Goal: Transaction & Acquisition: Purchase product/service

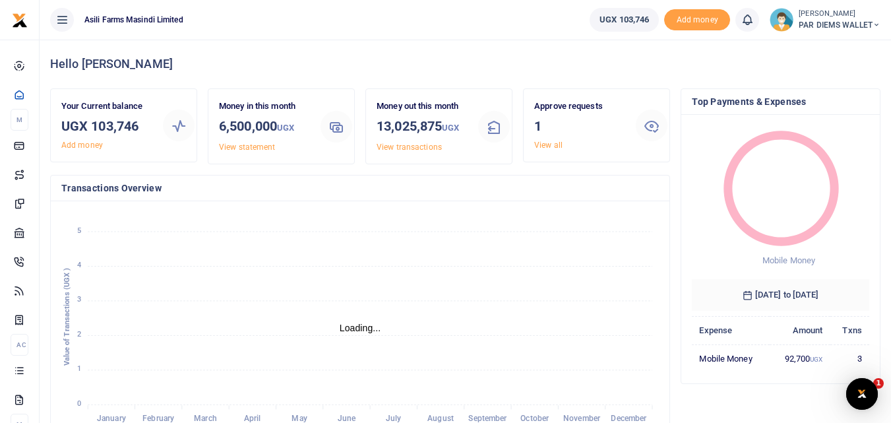
scroll to position [11, 11]
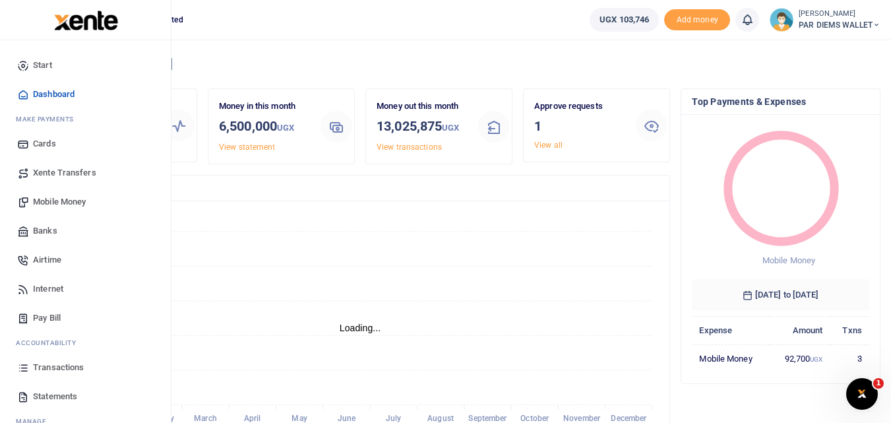
click at [27, 366] on icon at bounding box center [23, 367] width 12 height 12
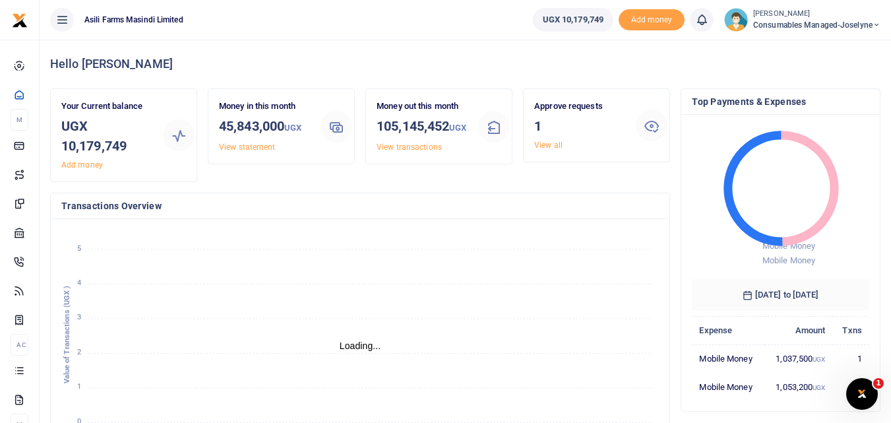
scroll to position [11, 11]
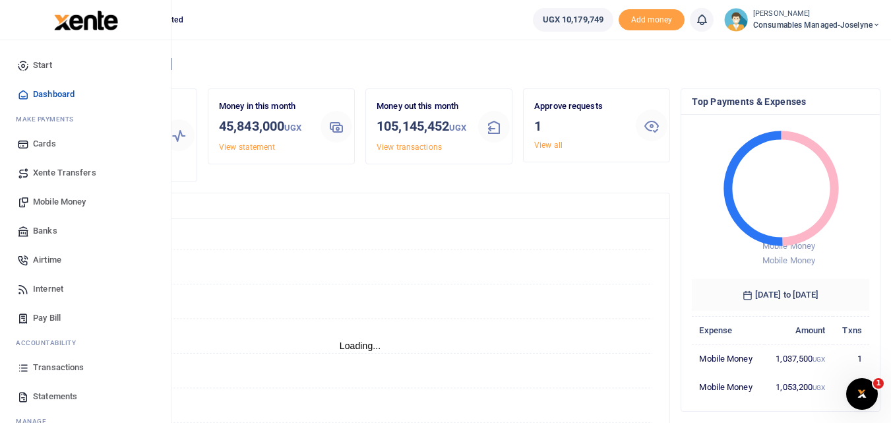
click at [26, 365] on icon at bounding box center [23, 367] width 12 height 12
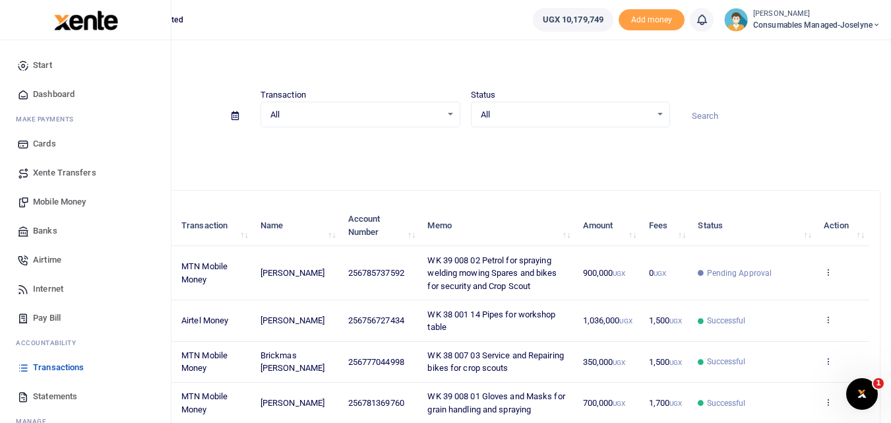
click at [49, 204] on span "Mobile Money" at bounding box center [59, 201] width 53 height 13
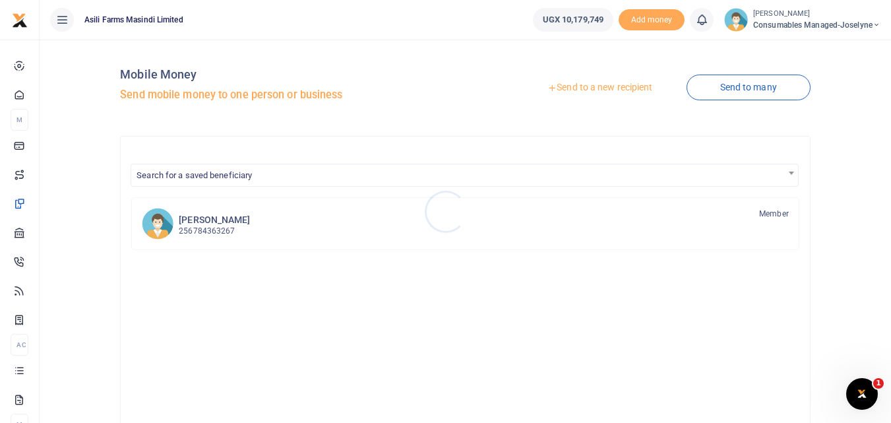
click at [586, 87] on div at bounding box center [445, 211] width 891 height 423
click at [584, 90] on link "Send to a new recipient" at bounding box center [600, 88] width 172 height 24
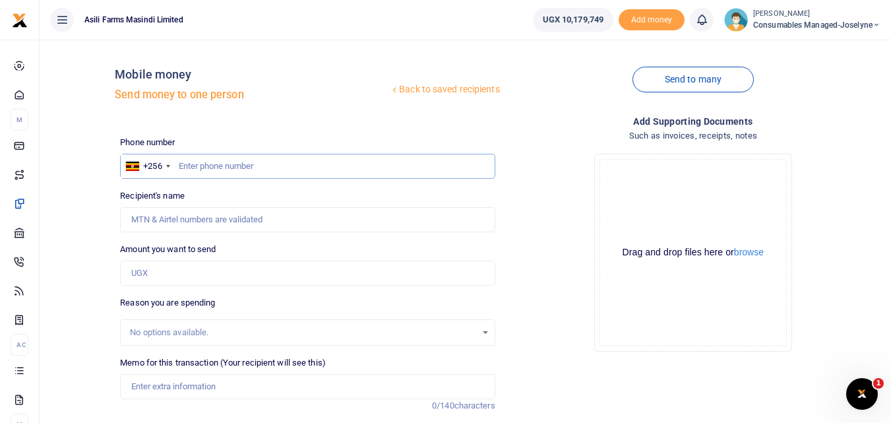
click at [183, 168] on input "text" at bounding box center [307, 166] width 375 height 25
type input "786322686"
type input "Henry Mulumba"
type input "786322686"
click at [171, 270] on input "Amount you want to send" at bounding box center [307, 273] width 375 height 25
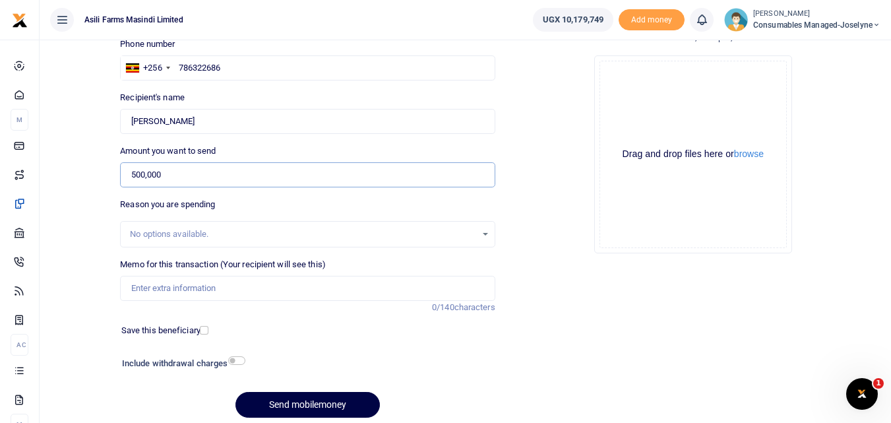
scroll to position [127, 0]
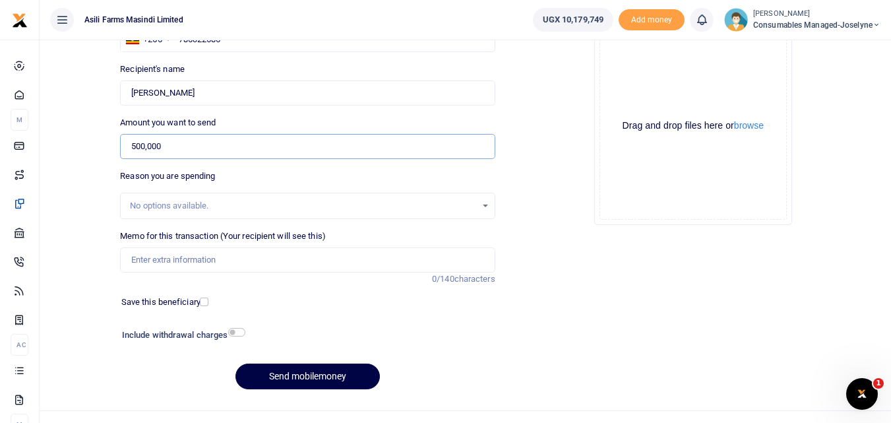
type input "500,000"
click at [184, 255] on input "Memo for this transaction (Your recipient will see this)" at bounding box center [307, 259] width 375 height 25
paste input "WK 39 /001 / 16"
click at [282, 262] on input "WK 39 /001 / 16 Final payment for brepairing UAW 098M" at bounding box center [307, 259] width 375 height 25
click at [359, 259] on input "WK 39 /001 / 16 Final payment for repairing UAW 098M" at bounding box center [307, 259] width 375 height 25
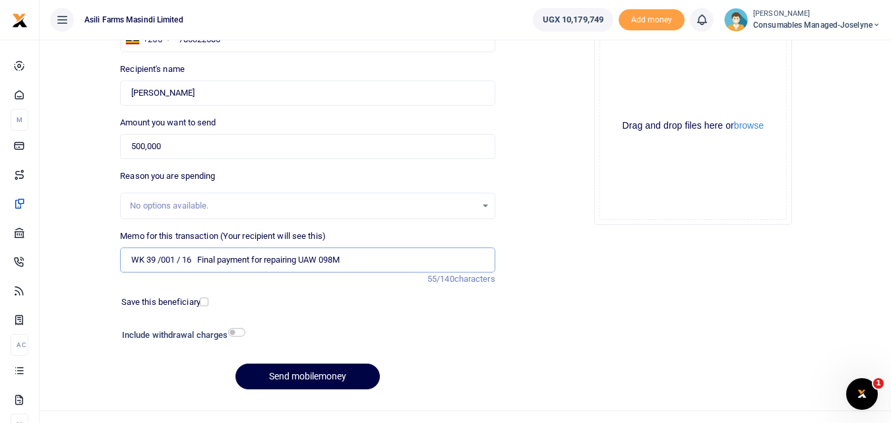
click at [185, 259] on input "WK 39 /001 / 16 Final payment for repairing UAW 098M" at bounding box center [307, 259] width 375 height 25
type input "WK 39 001 16 Final payment for repairing UAW 098M"
click at [324, 379] on button "Send mobilemoney" at bounding box center [307, 376] width 144 height 26
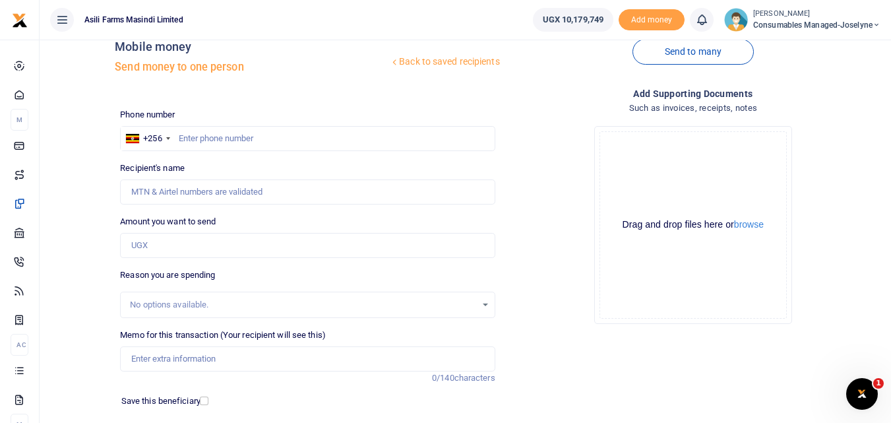
scroll to position [9, 0]
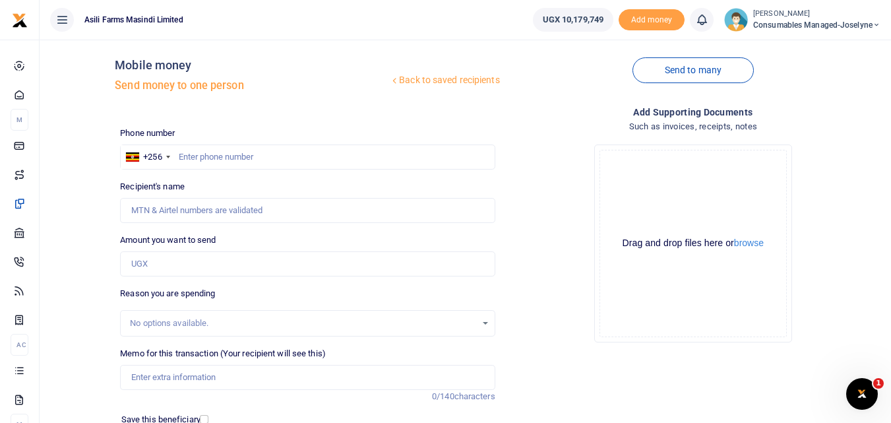
click at [588, 296] on div "Drop your files here Drag and drop files here or browse Powered by Uppy" at bounding box center [693, 243] width 375 height 219
click at [199, 161] on input "text" at bounding box center [307, 156] width 375 height 25
type input "782446069"
type input "[PERSON_NAME]"
type input "782446069"
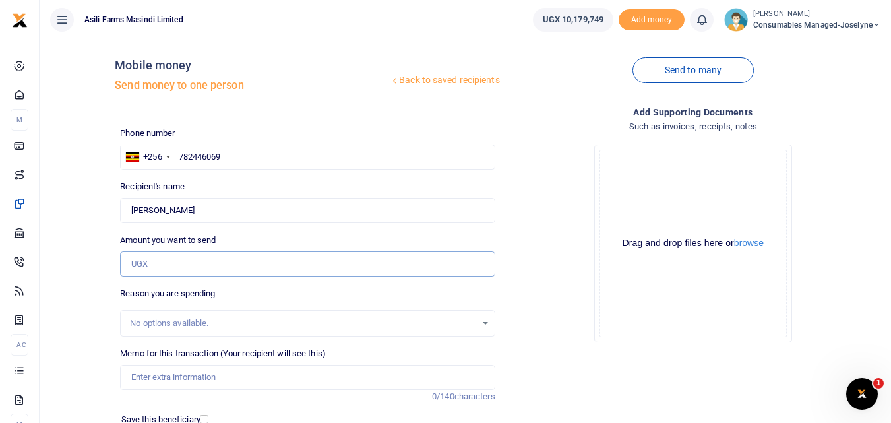
click at [166, 259] on input "Amount you want to send" at bounding box center [307, 263] width 375 height 25
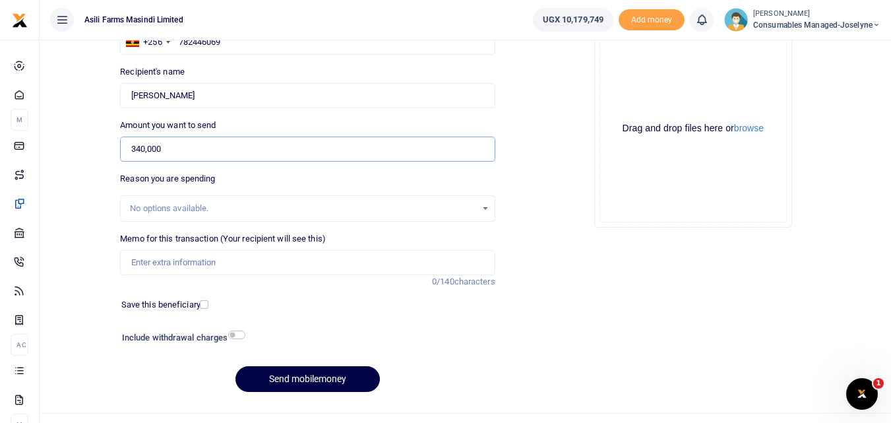
scroll to position [148, 0]
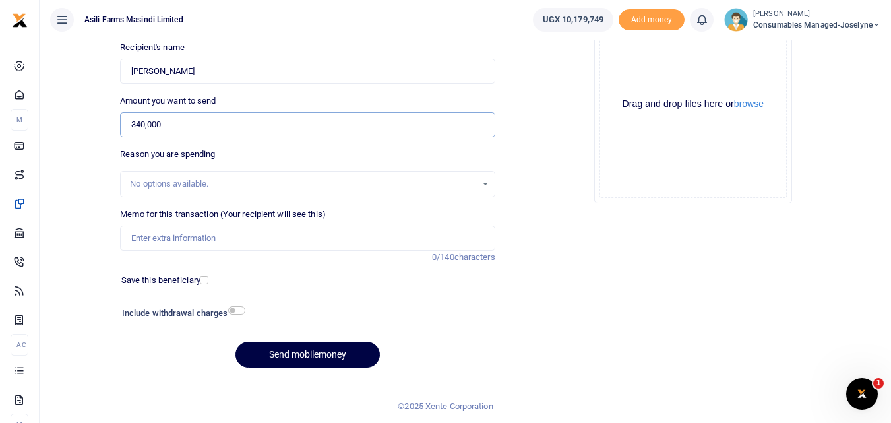
type input "340,000"
click at [281, 241] on input "Memo for this transaction (Your recipient will see this)" at bounding box center [307, 238] width 375 height 25
click at [137, 238] on input "Memo for this transaction (Your recipient will see this)" at bounding box center [307, 238] width 375 height 25
paste input "WK 39 /007 / 03"
type input "WK 39 007 03 Kitengi for Maiking Curtains for Finance and HR Offices"
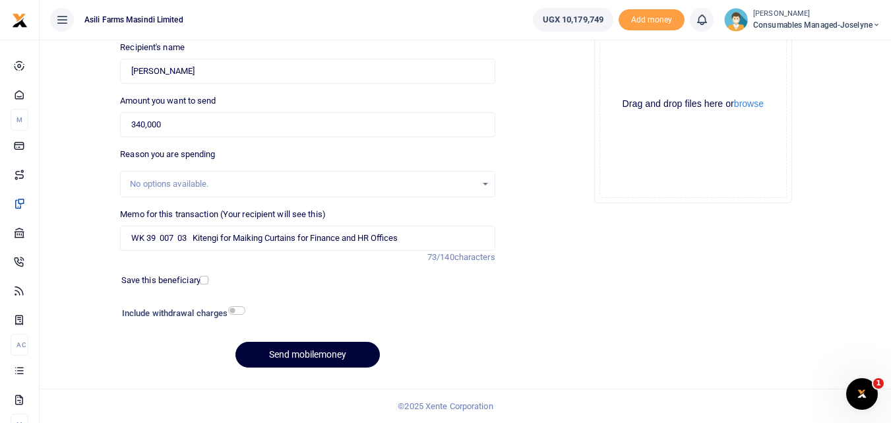
click at [280, 352] on button "Send mobilemoney" at bounding box center [307, 355] width 144 height 26
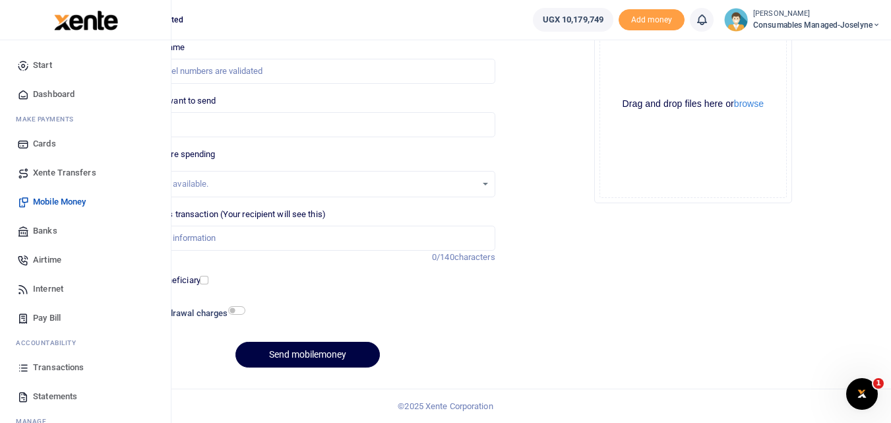
click at [25, 370] on icon at bounding box center [23, 367] width 12 height 12
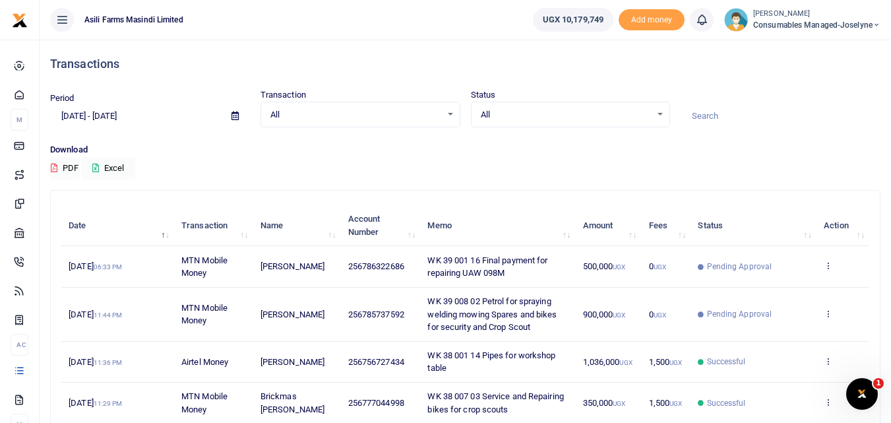
click at [547, 220] on th "Memo" at bounding box center [497, 225] width 155 height 41
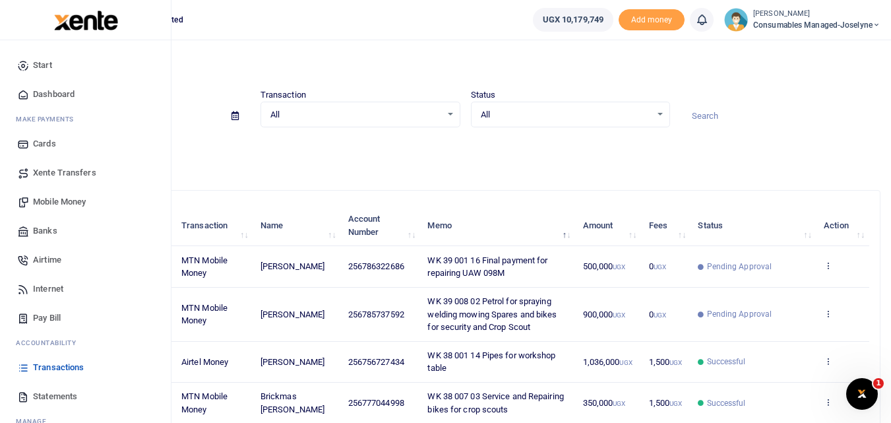
click at [57, 203] on span "Mobile Money" at bounding box center [59, 201] width 53 height 13
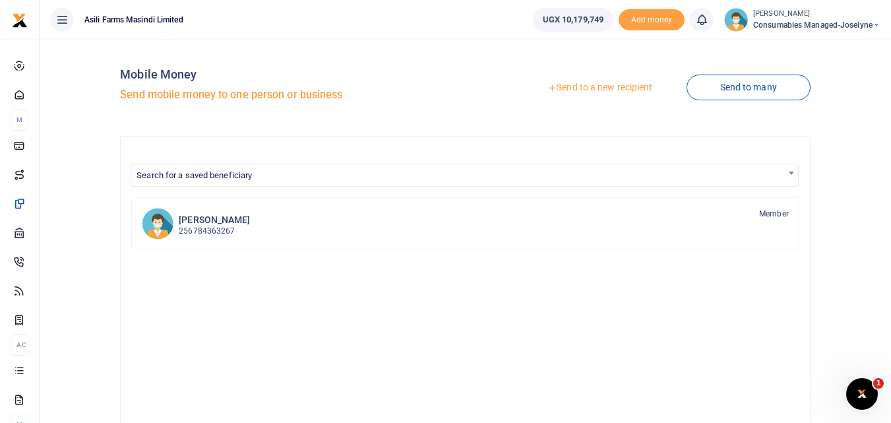
click at [569, 86] on link "Send to a new recipient" at bounding box center [600, 88] width 172 height 24
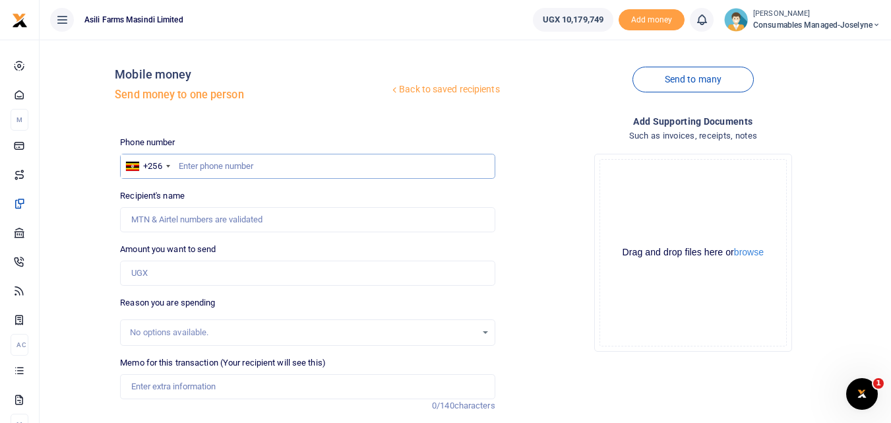
click at [200, 169] on input "text" at bounding box center [307, 166] width 375 height 25
click at [178, 165] on input "text" at bounding box center [307, 166] width 375 height 25
type input "788346582"
type input "Joseph Sekanwagi"
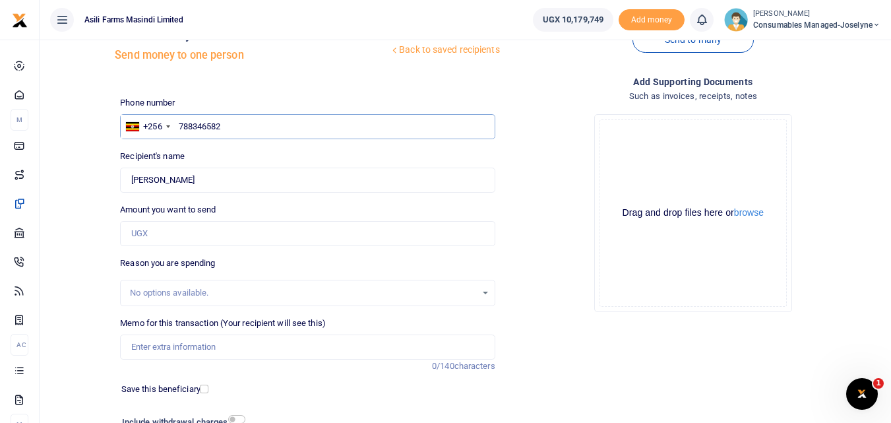
scroll to position [42, 0]
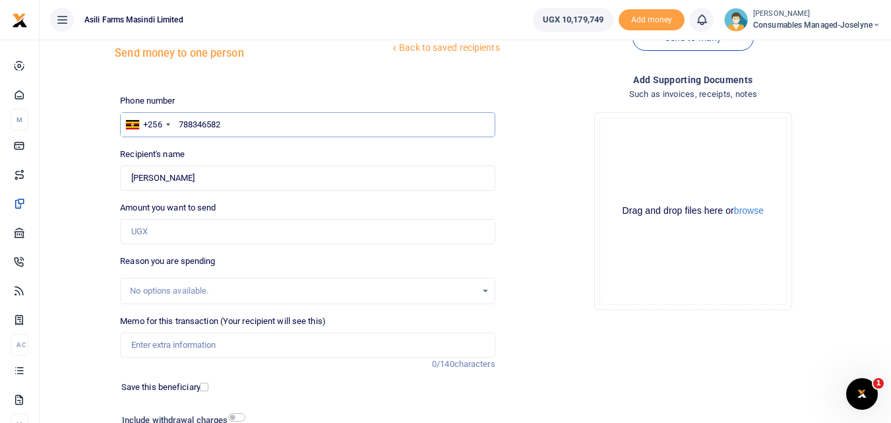
type input "788346582"
click at [189, 234] on input "Amount you want to send" at bounding box center [307, 231] width 375 height 25
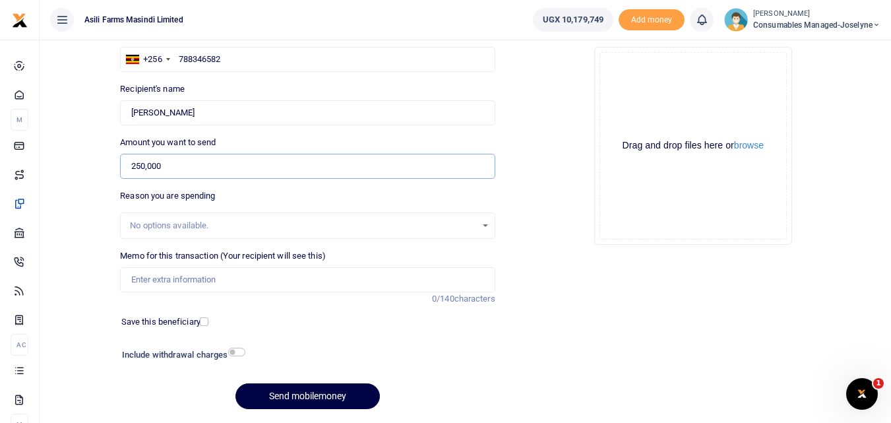
scroll to position [148, 0]
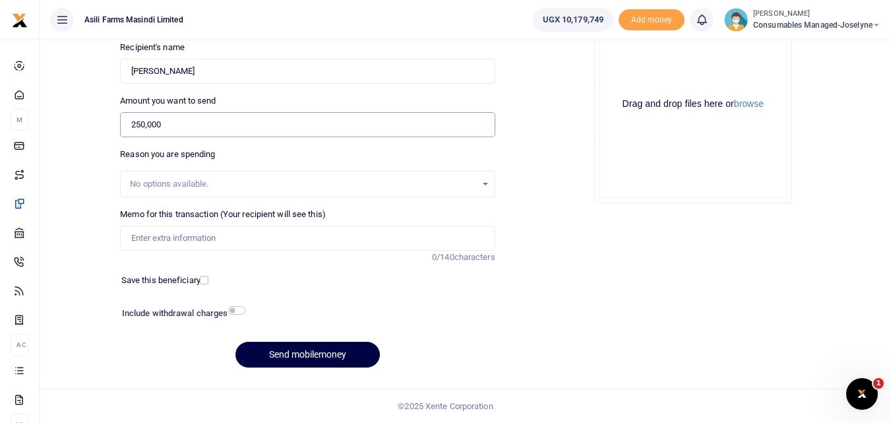
type input "250,000"
click at [154, 236] on input "Memo for this transaction (Your recipient will see this)" at bounding box center [307, 238] width 375 height 25
paste input "WK 38 /001 / 05"
click at [181, 239] on input "WK 38 /001 / 05 Filters for Kilak Perkins Generator" at bounding box center [307, 238] width 375 height 25
type input "WK 38 001 05 Filters for Kilak Perkins Generator"
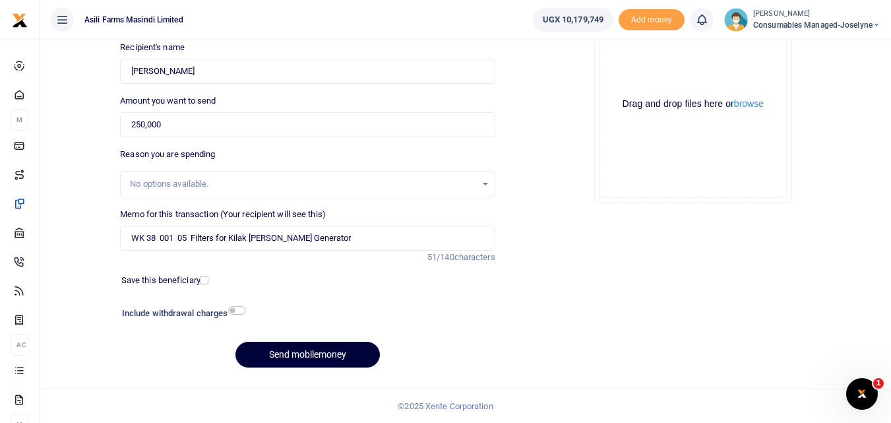
click at [270, 349] on button "Send mobilemoney" at bounding box center [307, 355] width 144 height 26
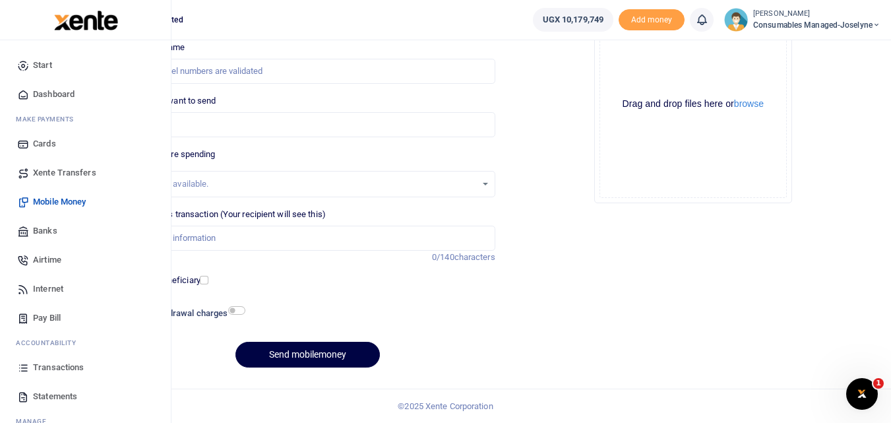
click at [23, 365] on icon at bounding box center [23, 367] width 12 height 12
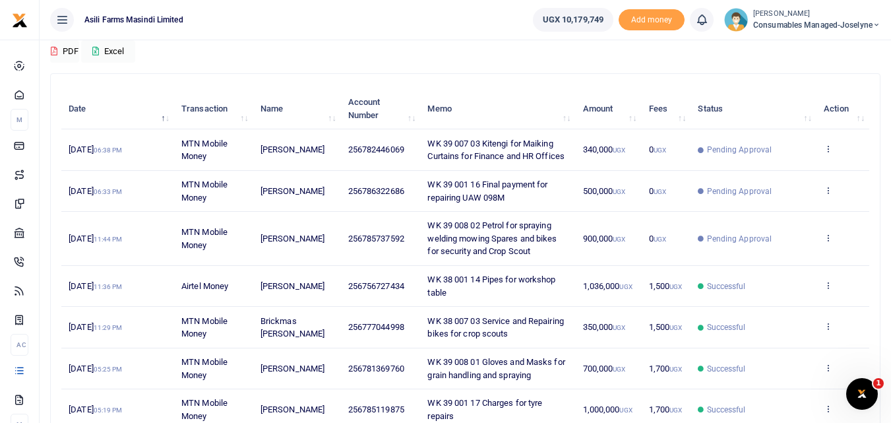
scroll to position [113, 0]
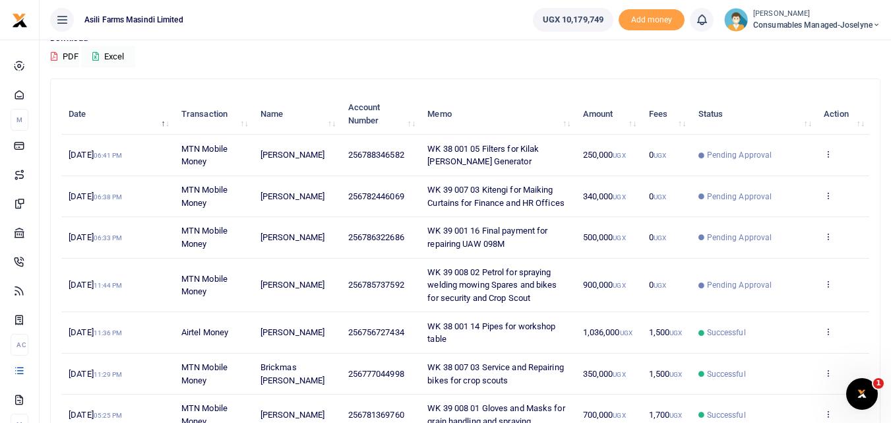
scroll to position [123, 0]
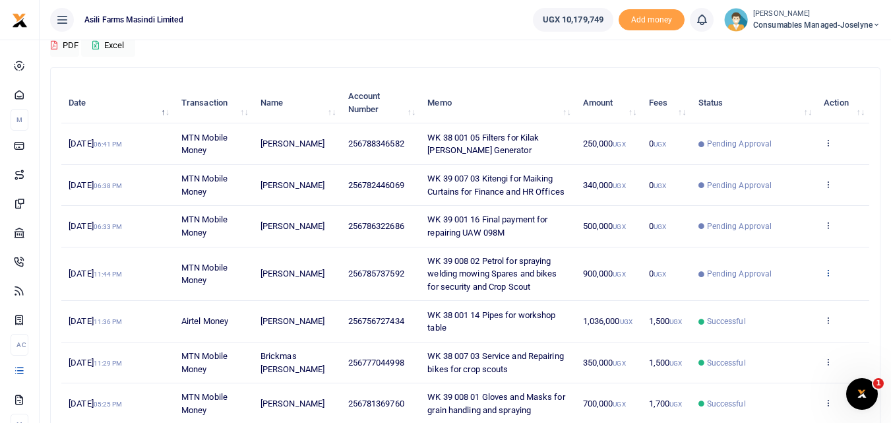
click at [829, 275] on icon at bounding box center [828, 272] width 9 height 9
click at [784, 302] on link "View details" at bounding box center [779, 295] width 104 height 18
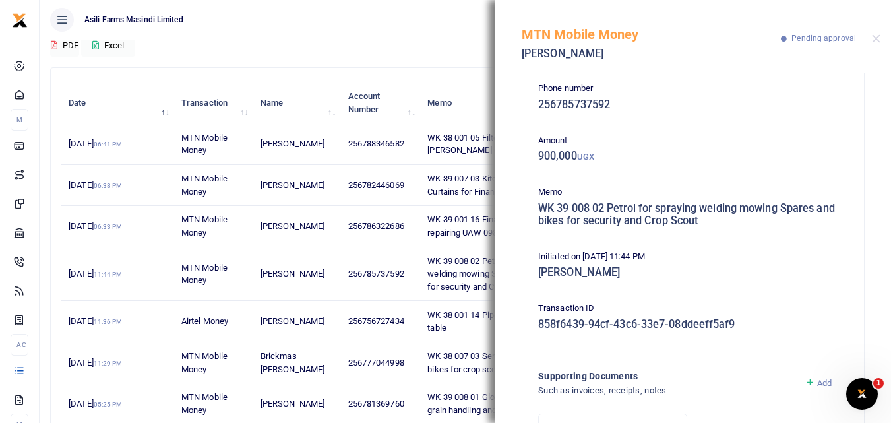
scroll to position [0, 0]
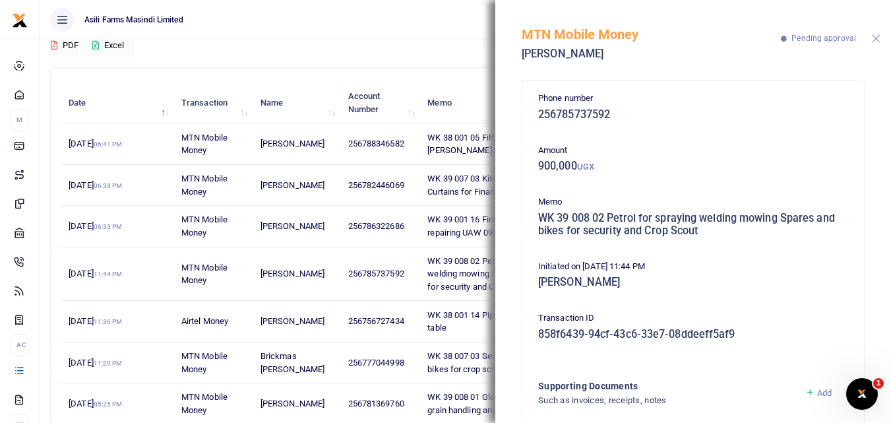
click at [875, 39] on button "Close" at bounding box center [876, 38] width 9 height 9
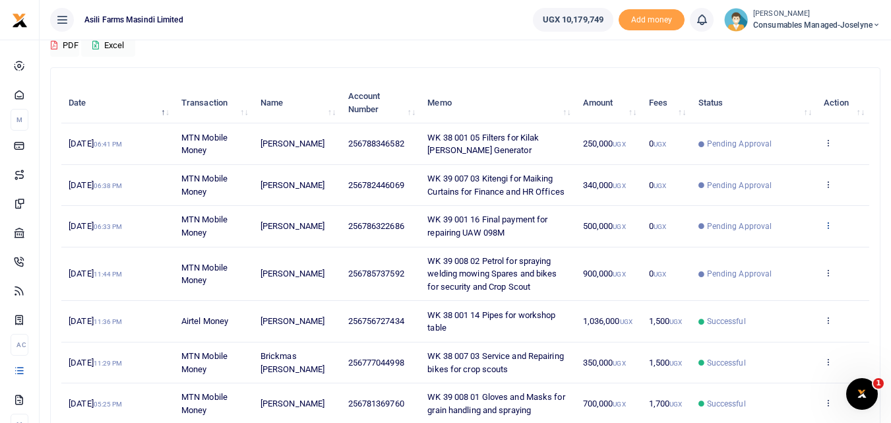
click at [825, 224] on icon at bounding box center [828, 224] width 9 height 9
click at [777, 254] on link "View details" at bounding box center [779, 247] width 104 height 18
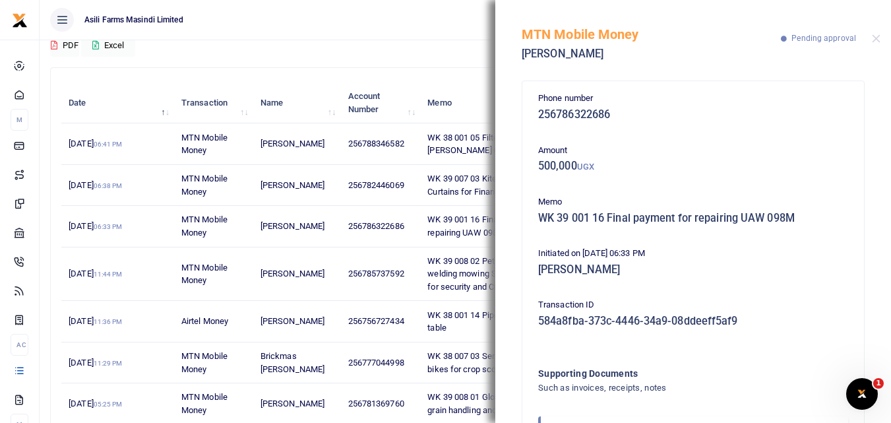
scroll to position [78, 0]
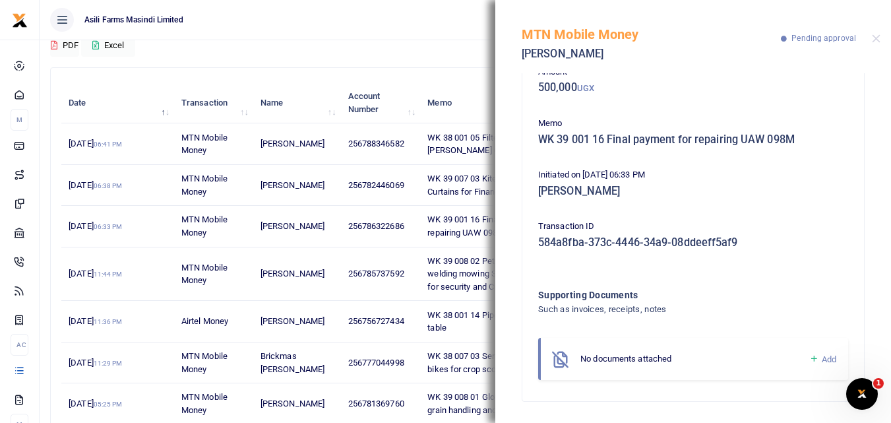
click at [809, 357] on icon at bounding box center [814, 359] width 10 height 12
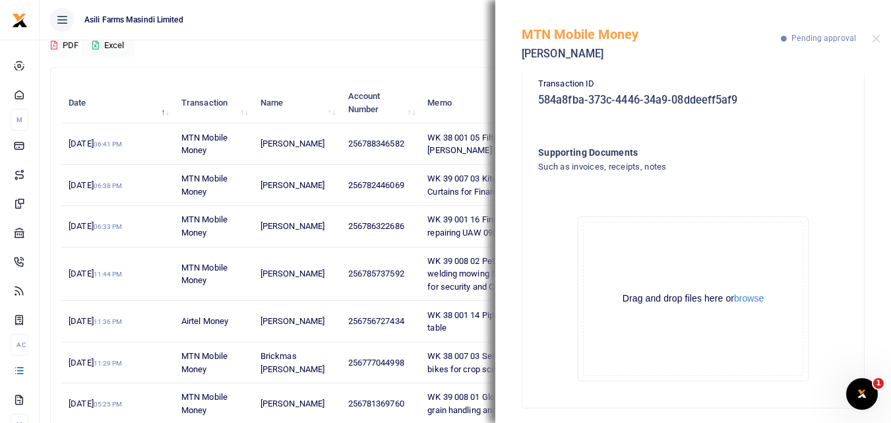
scroll to position [228, 0]
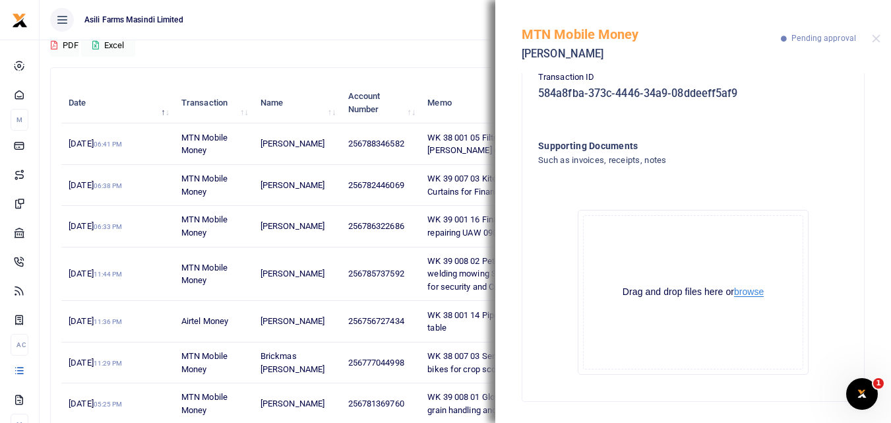
click at [751, 290] on button "browse" at bounding box center [749, 292] width 30 height 10
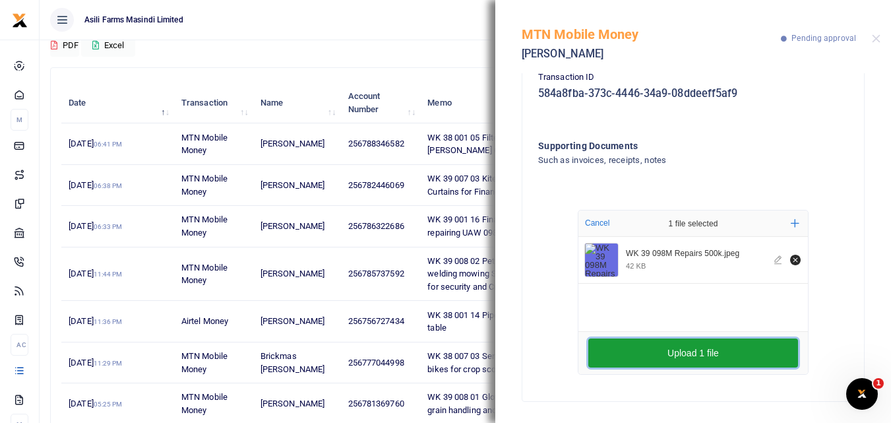
click at [650, 351] on button "Upload 1 file" at bounding box center [693, 352] width 210 height 29
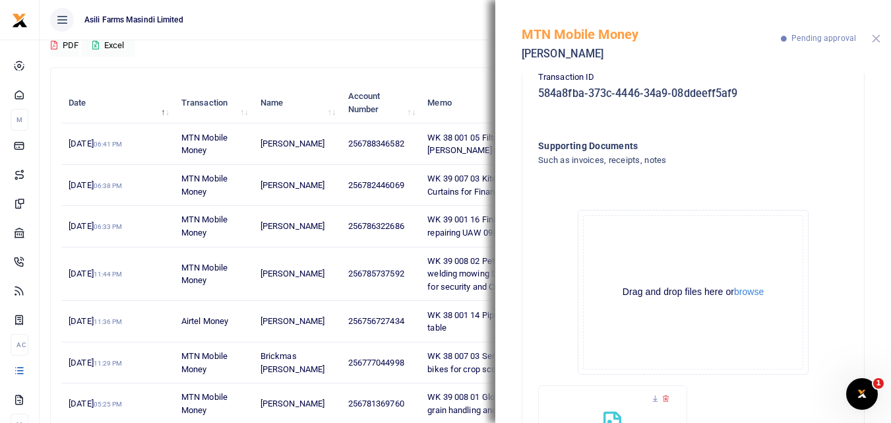
click at [875, 42] on button "Close" at bounding box center [876, 38] width 9 height 9
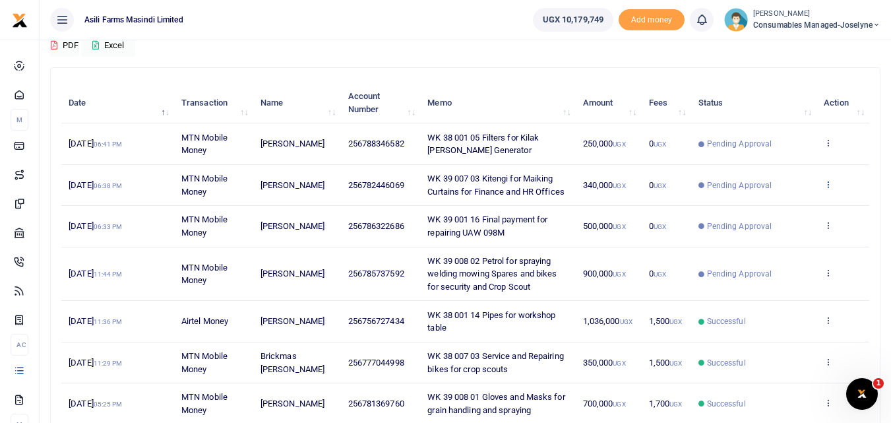
click at [828, 181] on icon at bounding box center [828, 183] width 9 height 9
click at [787, 206] on link "View details" at bounding box center [779, 206] width 104 height 18
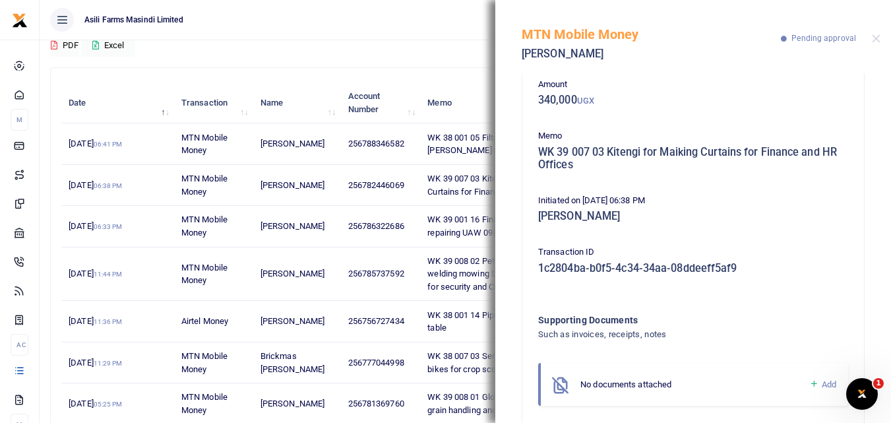
scroll to position [92, 0]
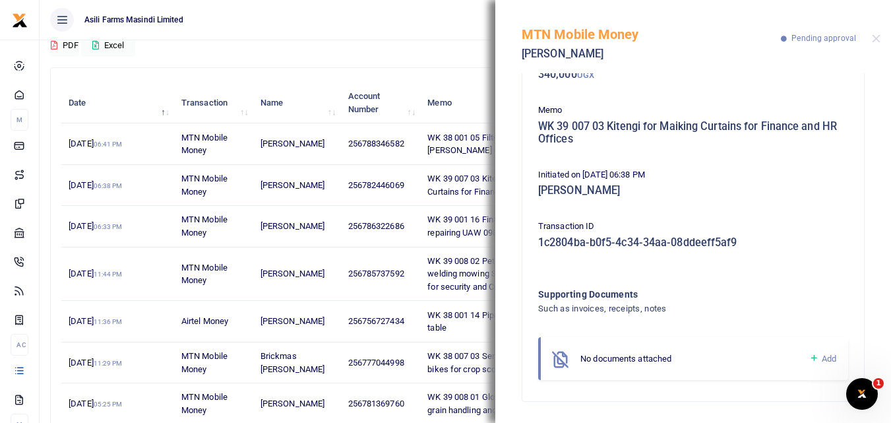
click at [809, 354] on icon at bounding box center [814, 358] width 10 height 12
drag, startPoint x: 880, startPoint y: 181, endPoint x: 801, endPoint y: 216, distance: 87.4
click at [801, 216] on div "Phone number 256782446069 Amount 340,000 UGX Memo WK 39 007 03 Kitengi for Maik…" at bounding box center [693, 248] width 396 height 350
click at [801, 216] on div "Phone number 256782446069 Amount 340,000 UGX Memo WK 39 007 03 Kitengi for Maik…" at bounding box center [693, 269] width 321 height 539
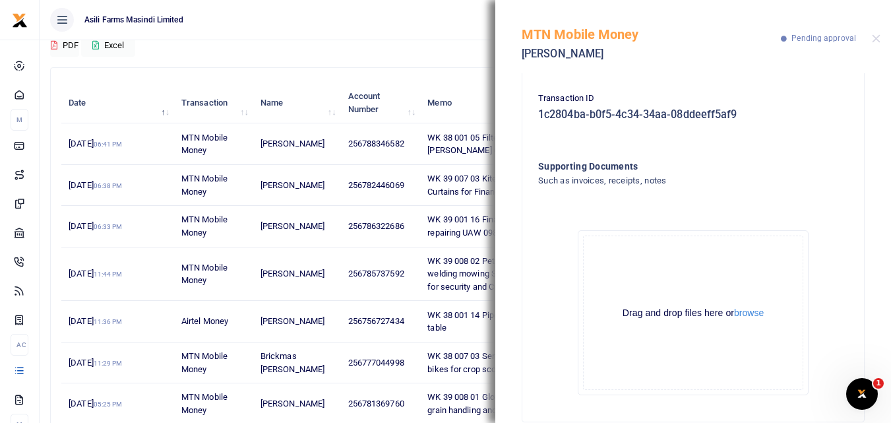
scroll to position [240, 0]
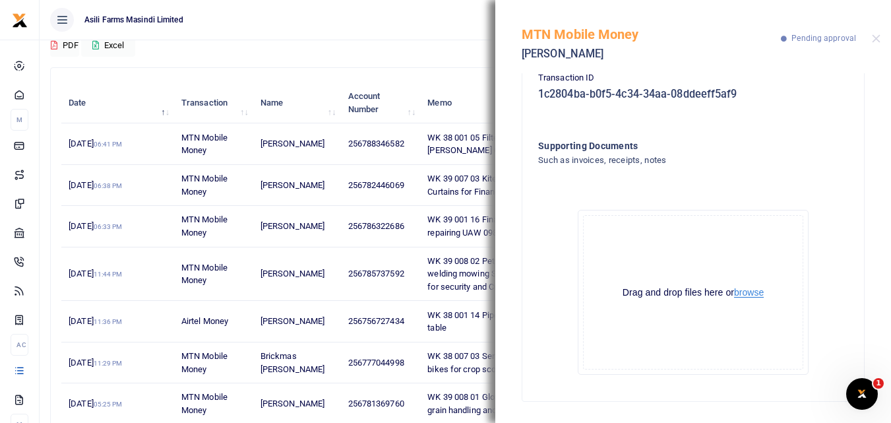
click at [753, 295] on button "browse" at bounding box center [749, 293] width 30 height 10
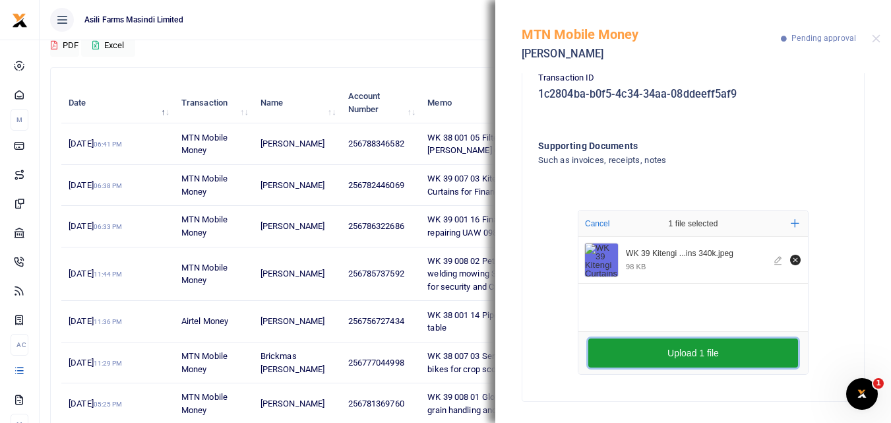
click at [635, 351] on button "Upload 1 file" at bounding box center [693, 352] width 210 height 29
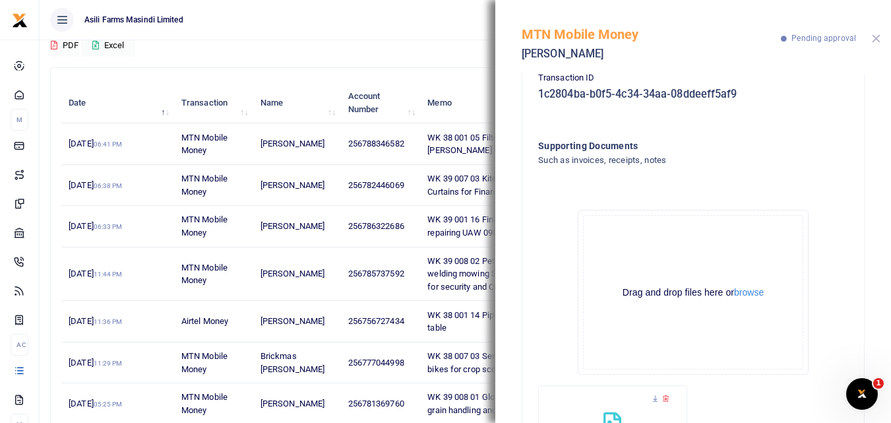
click at [875, 40] on button "Close" at bounding box center [876, 38] width 9 height 9
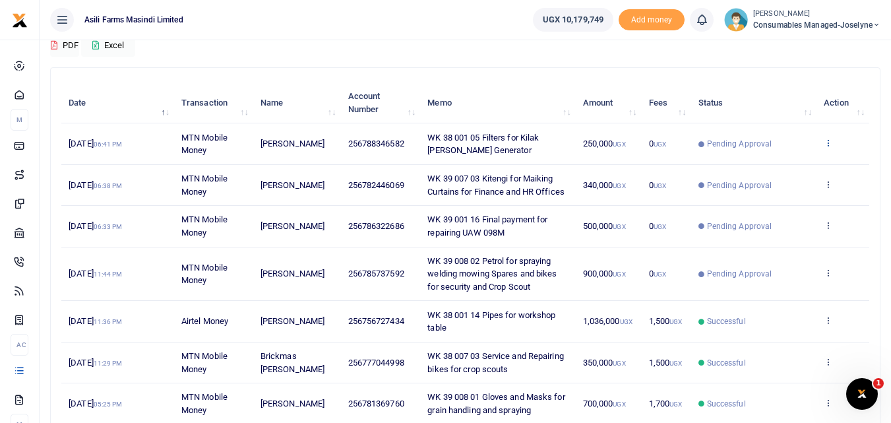
click at [831, 141] on icon at bounding box center [828, 142] width 9 height 9
click at [788, 163] on link "View details" at bounding box center [779, 165] width 104 height 18
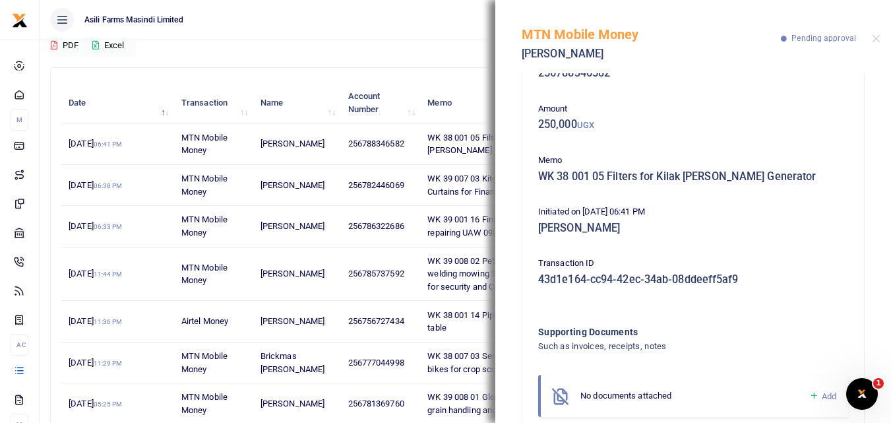
scroll to position [78, 0]
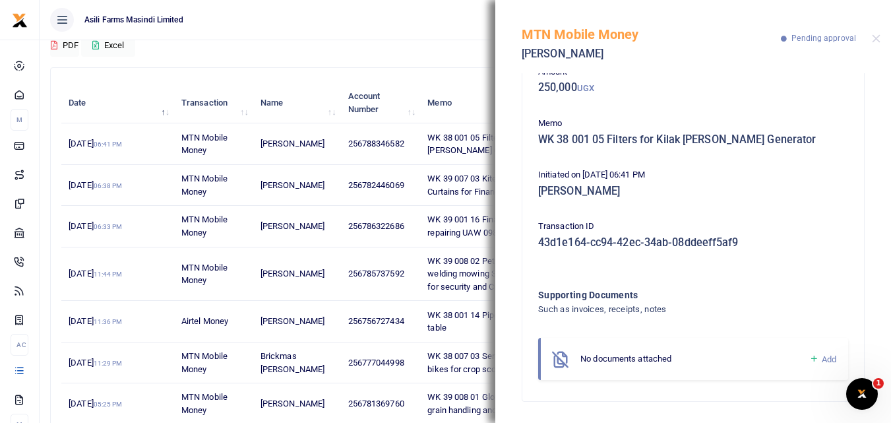
click at [809, 359] on icon at bounding box center [814, 359] width 10 height 12
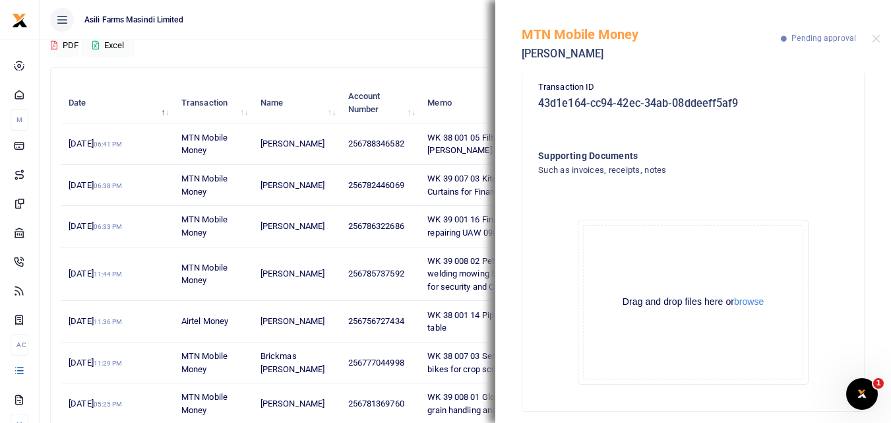
scroll to position [228, 0]
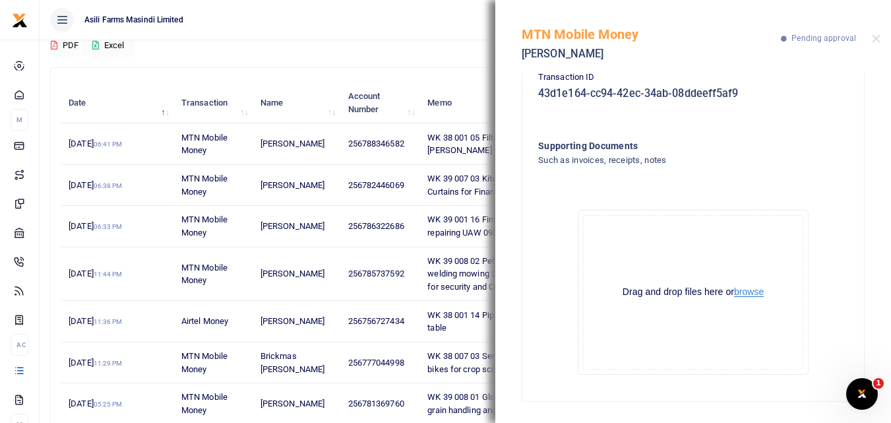
click at [737, 292] on button "browse" at bounding box center [749, 292] width 30 height 10
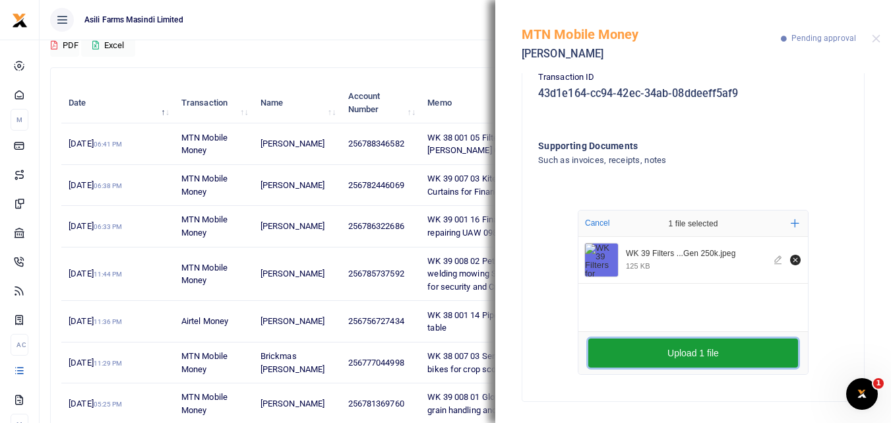
click at [623, 346] on button "Upload 1 file" at bounding box center [693, 352] width 210 height 29
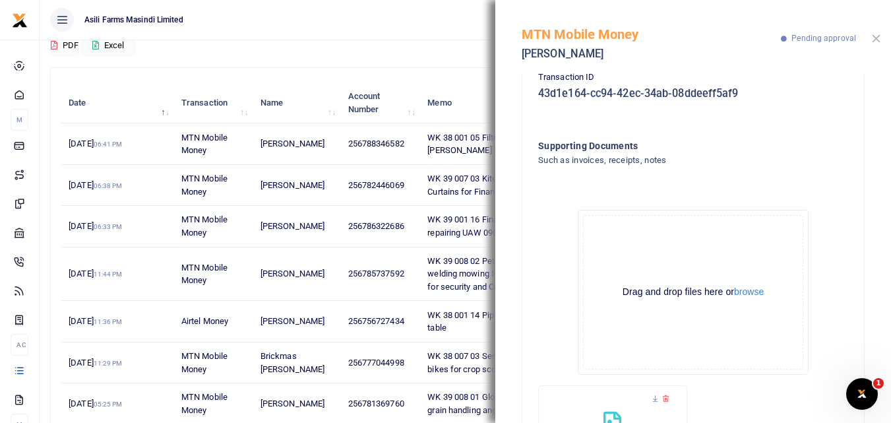
click at [873, 38] on button "Close" at bounding box center [876, 38] width 9 height 9
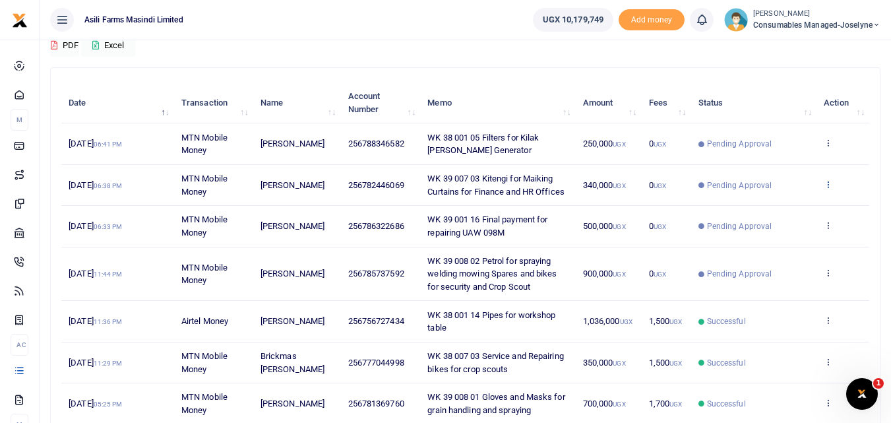
click at [829, 185] on icon at bounding box center [828, 183] width 9 height 9
click at [782, 204] on link "View details" at bounding box center [779, 206] width 104 height 18
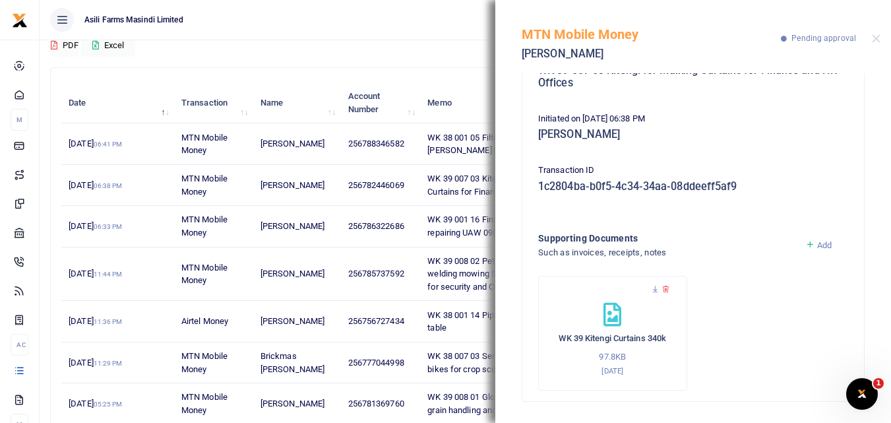
scroll to position [0, 0]
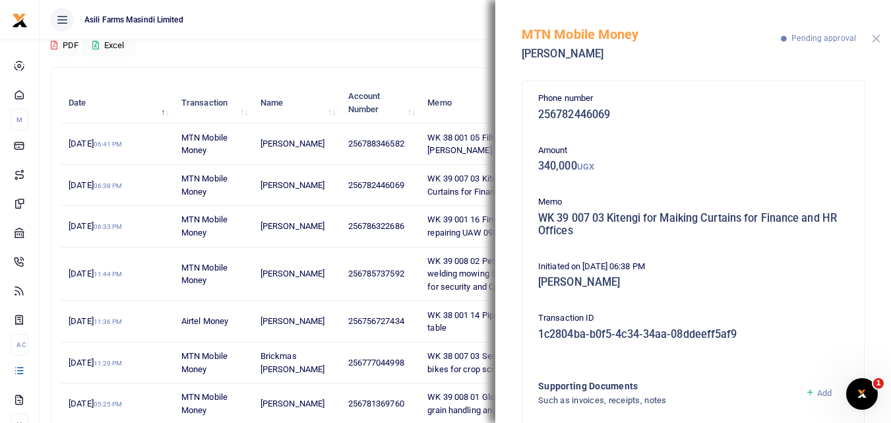
click at [874, 38] on button "Close" at bounding box center [876, 38] width 9 height 9
